Goal: Task Accomplishment & Management: Complete application form

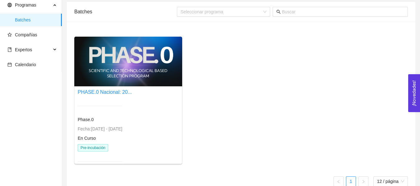
scroll to position [35, 0]
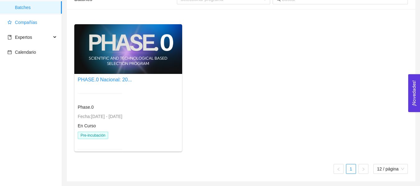
click at [31, 27] on span "Compañías" at bounding box center [31, 22] width 49 height 12
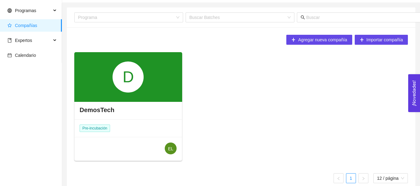
scroll to position [26, 0]
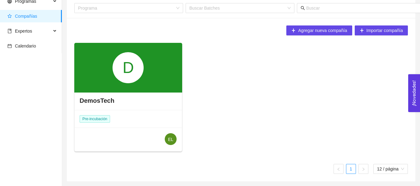
click at [103, 99] on h4 "DemosTech" at bounding box center [97, 100] width 35 height 9
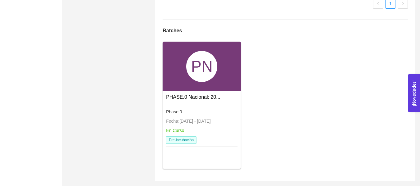
click at [187, 93] on div "PHASE.0 Nacional: 20..." at bounding box center [193, 97] width 54 height 8
click at [184, 95] on link "PHASE.0 Nacional: 20..." at bounding box center [193, 97] width 54 height 5
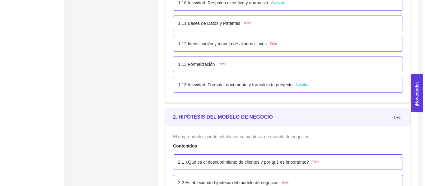
scroll to position [463, 0]
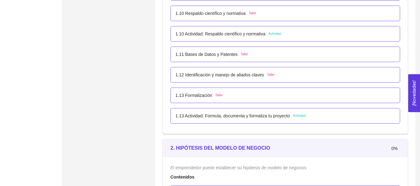
click at [259, 35] on p "1.10 Actividad: Respaldo científico y normativa" at bounding box center [220, 33] width 90 height 7
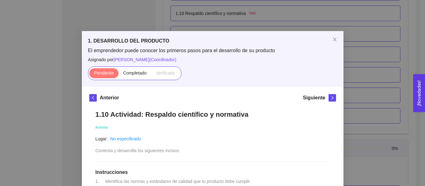
click at [334, 30] on div "1. DESARROLLO DEL PRODUCTO El emprendedor puede conocer los primeros pasos para…" at bounding box center [212, 93] width 425 height 186
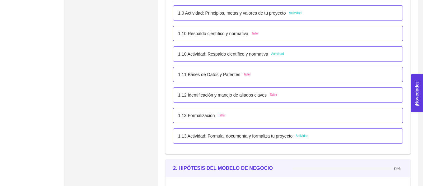
scroll to position [432, 0]
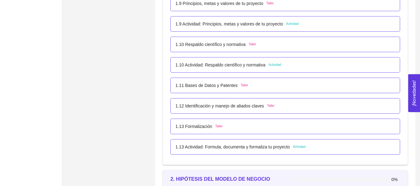
click at [252, 25] on p "1.9 Actividad: Principios, metas y valores de tu proyecto" at bounding box center [229, 24] width 108 height 7
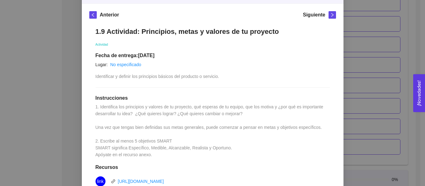
scroll to position [216, 0]
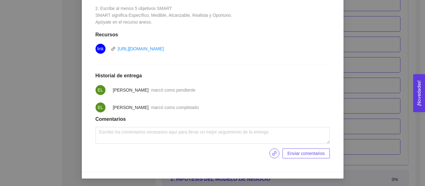
click at [275, 154] on icon "link" at bounding box center [274, 153] width 5 height 5
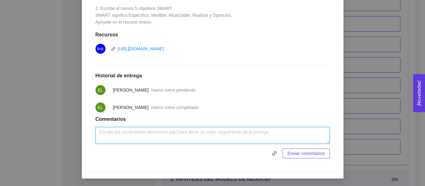
click at [183, 137] on textarea at bounding box center [212, 135] width 234 height 17
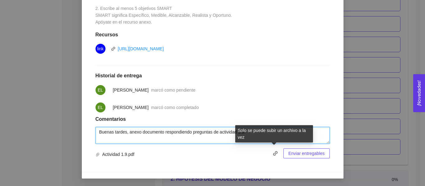
type textarea "Buenas tardes, anexo documento respondiendo preguntas de actividad 1.9."
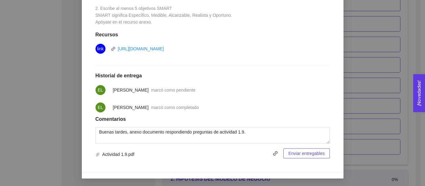
click at [304, 156] on span "Enviar entregables" at bounding box center [306, 153] width 36 height 7
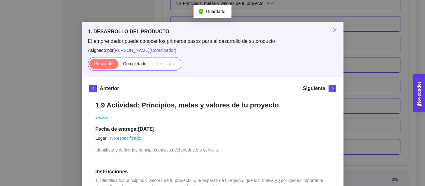
scroll to position [0, 0]
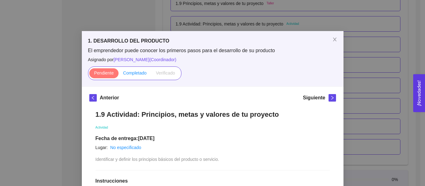
click at [146, 72] on label "Completado" at bounding box center [134, 73] width 33 height 10
click at [118, 75] on input "Completado" at bounding box center [118, 75] width 0 height 0
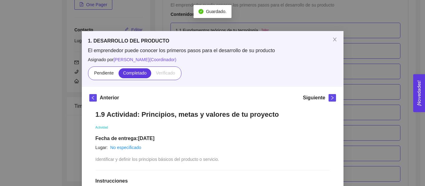
click at [373, 78] on div "1. DESARROLLO DEL PRODUCTO El emprendedor puede conocer los primeros pasos para…" at bounding box center [212, 93] width 425 height 186
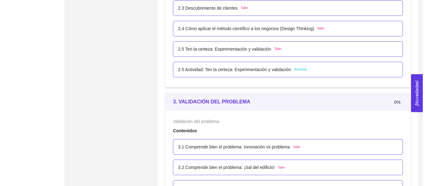
scroll to position [653, 0]
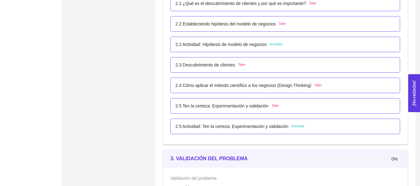
click at [260, 122] on div "2.5 Actividad: Ten la certeza: Experimentación y validación Actividad" at bounding box center [285, 127] width 230 height 16
click at [261, 130] on p "2.5 Actividad: Ten la certeza: Experimentación y validación" at bounding box center [231, 126] width 113 height 7
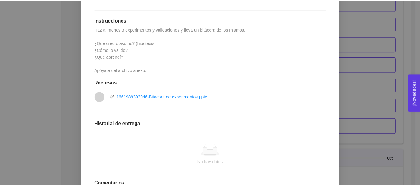
scroll to position [155, 0]
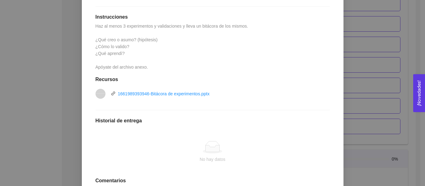
click at [369, 104] on div "2. HIPÓTESIS DEL MODELO DE NEGOCIO El emprendedor puede establecer su hipótesis…" at bounding box center [212, 93] width 425 height 186
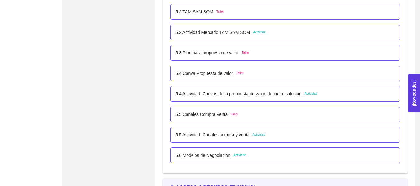
scroll to position [1275, 0]
